Goal: Navigation & Orientation: Understand site structure

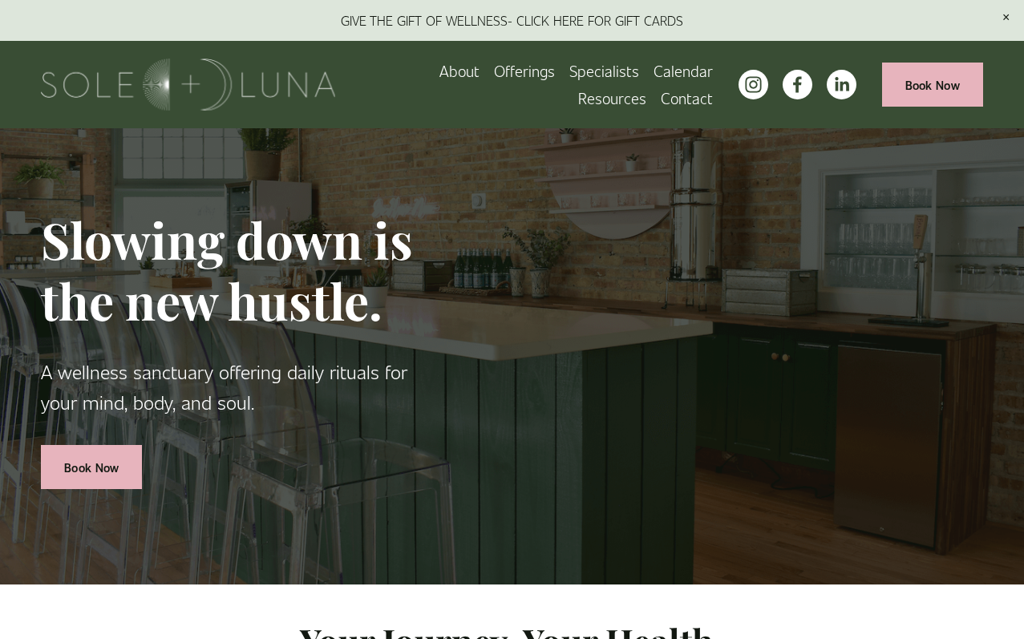
click at [653, 71] on link "Calendar" at bounding box center [682, 70] width 59 height 27
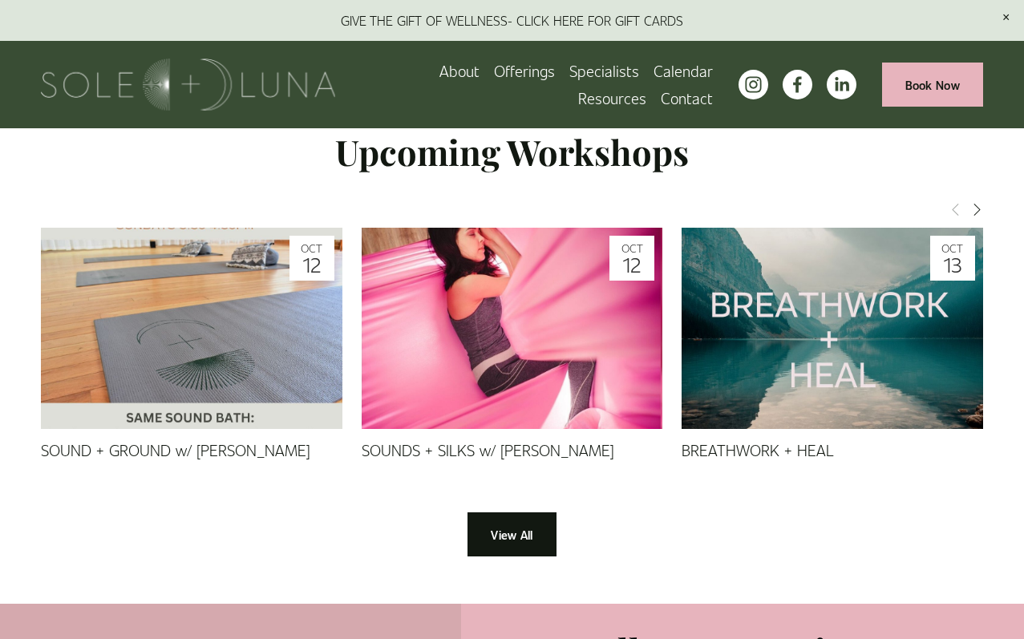
scroll to position [1308, 0]
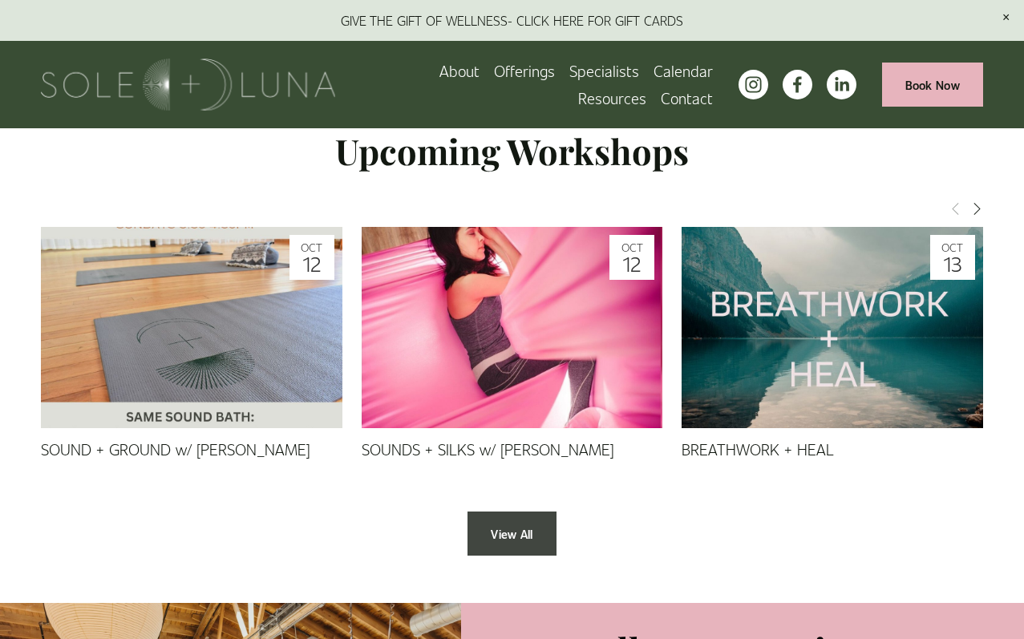
click at [526, 528] on link "View All" at bounding box center [511, 534] width 88 height 44
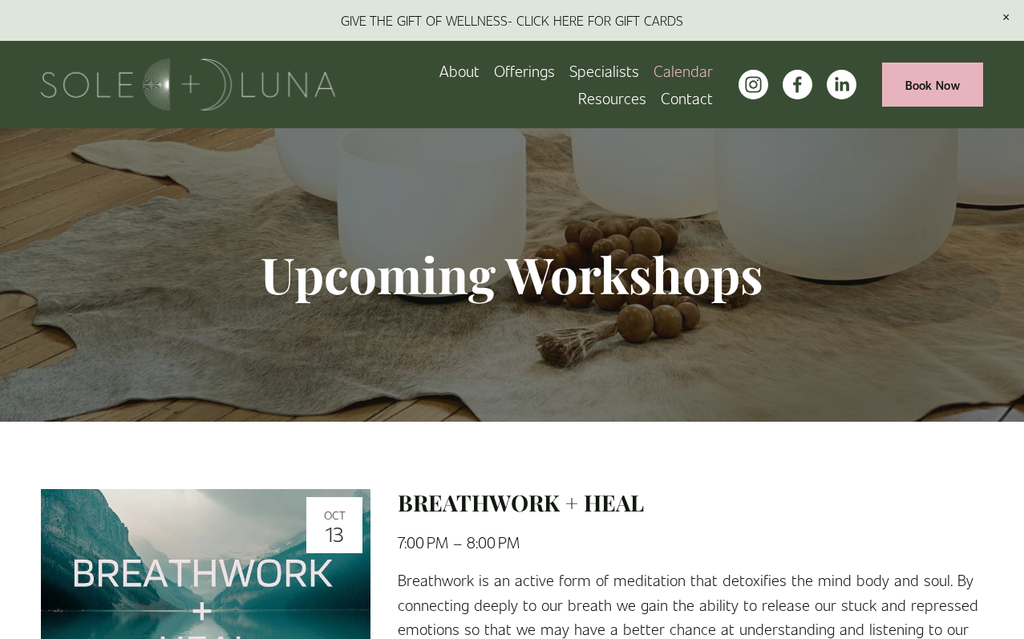
click at [439, 66] on link "About" at bounding box center [459, 70] width 40 height 27
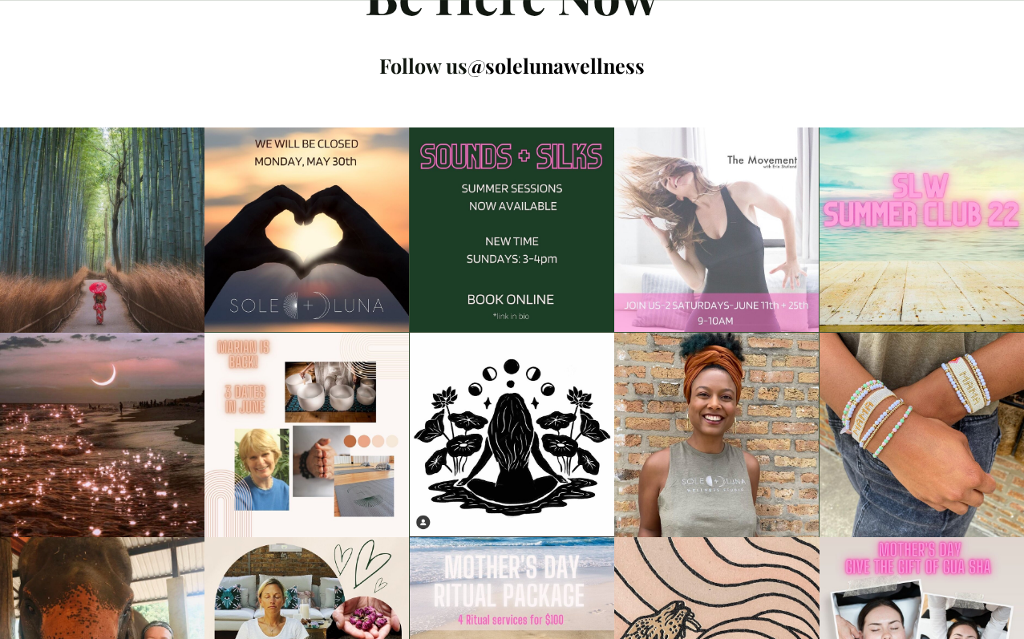
scroll to position [1908, 0]
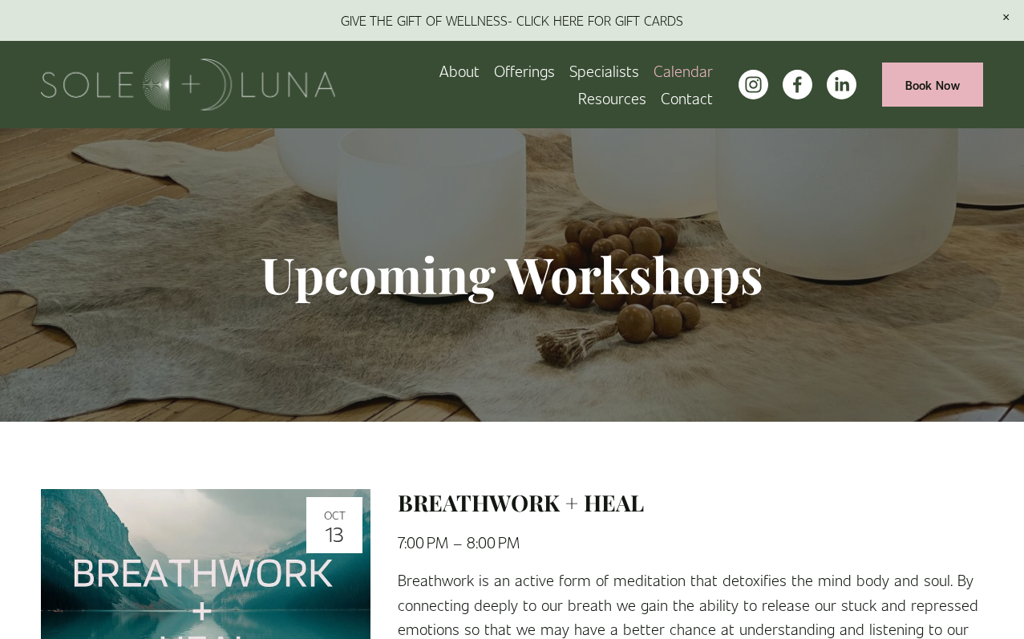
click at [0, 0] on span "Rituals" at bounding box center [0, 0] width 0 height 0
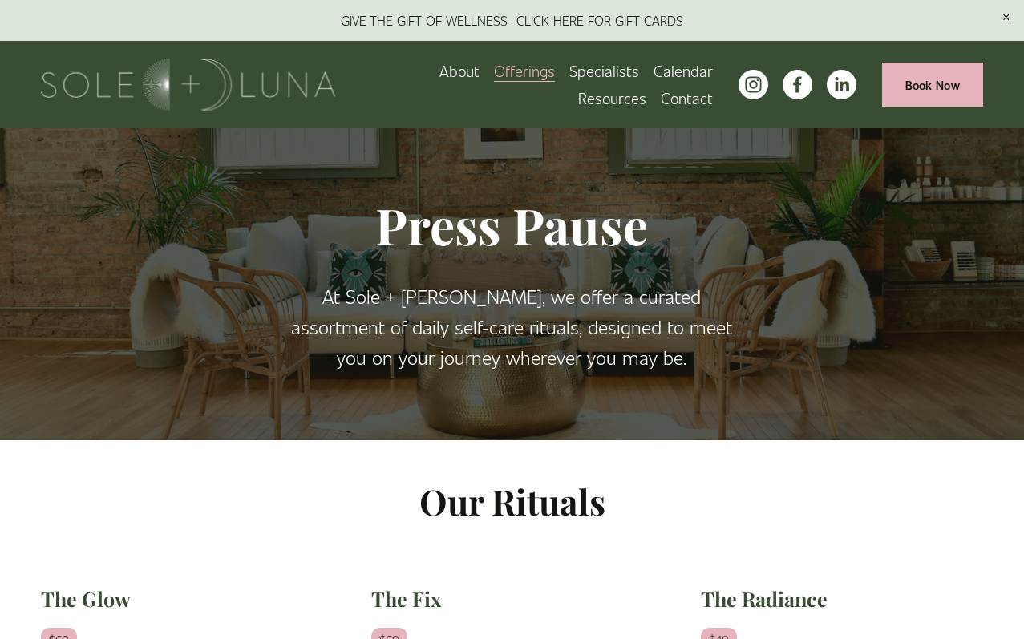
click at [569, 71] on link "Specialists" at bounding box center [604, 70] width 70 height 27
